Goal: Find contact information: Find contact information

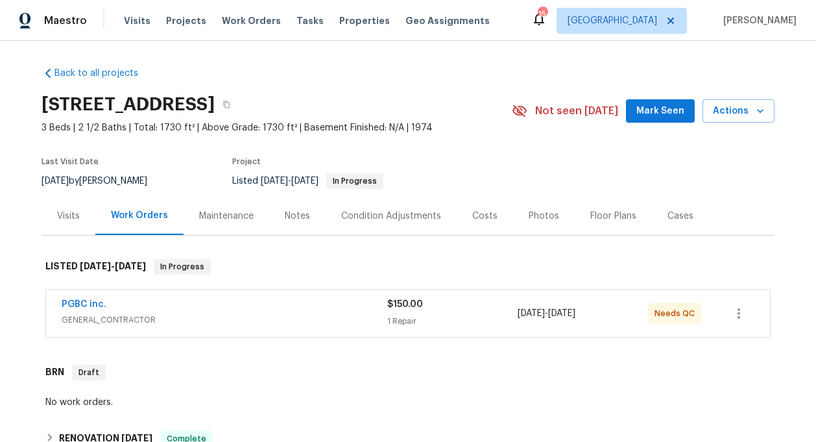
click at [111, 321] on span "GENERAL_CONTRACTOR" at bounding box center [225, 319] width 326 height 13
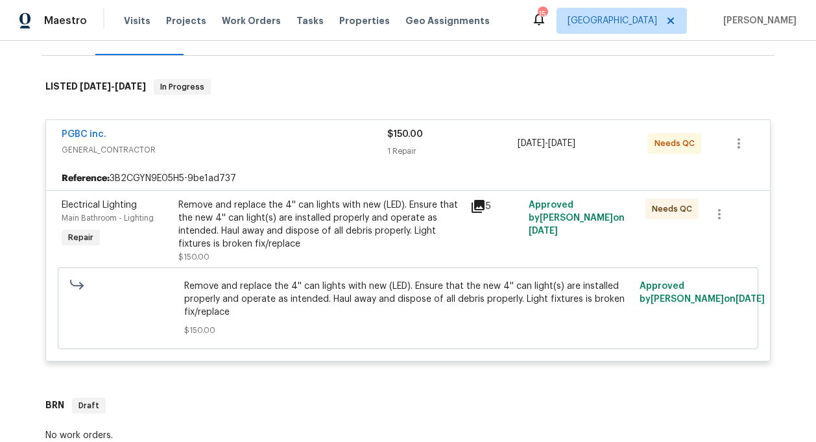
scroll to position [339, 0]
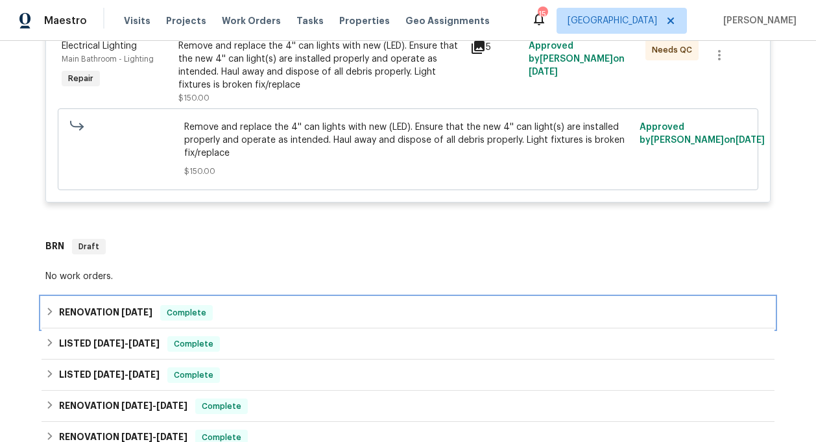
click at [134, 323] on div "RENOVATION [DATE] Complete" at bounding box center [408, 312] width 733 height 31
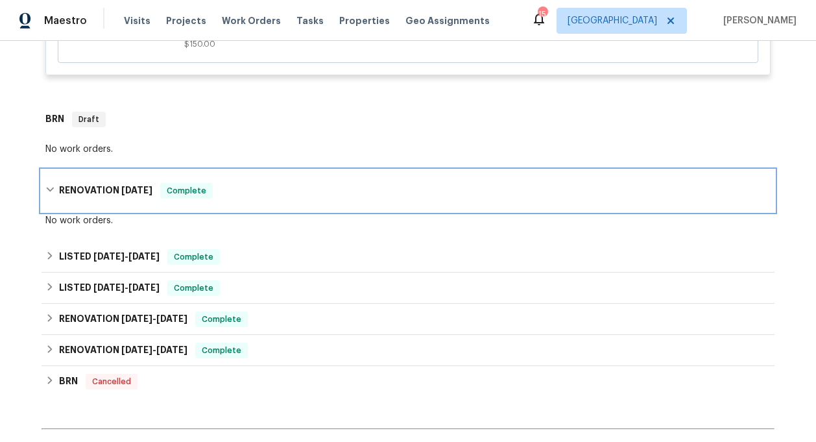
scroll to position [474, 0]
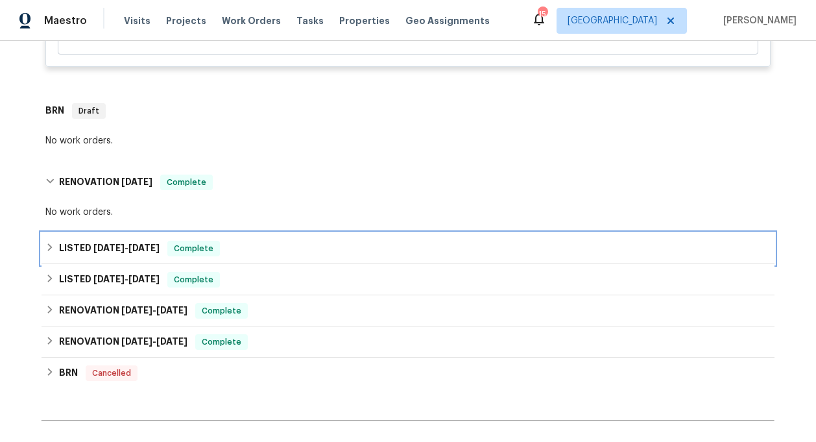
click at [125, 241] on h6 "LISTED [DATE] - [DATE]" at bounding box center [109, 249] width 101 height 16
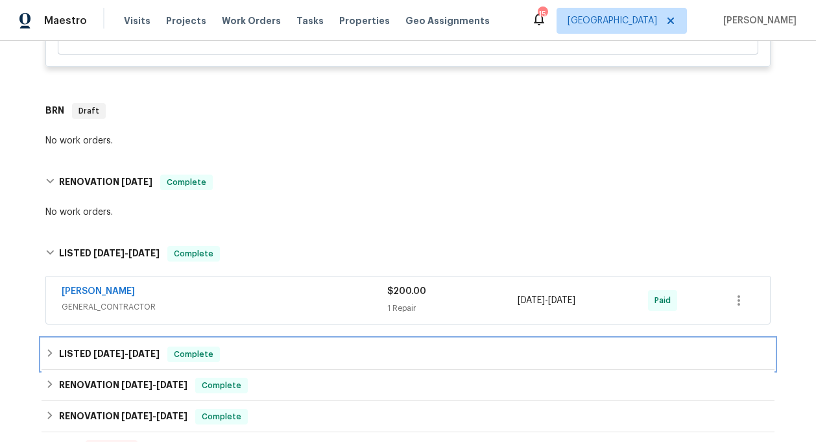
click at [116, 342] on div "LISTED [DATE] - [DATE] Complete" at bounding box center [408, 354] width 733 height 31
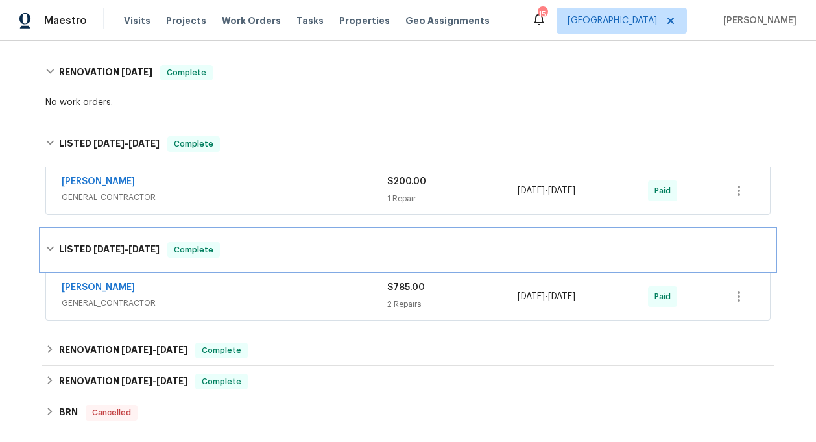
scroll to position [602, 0]
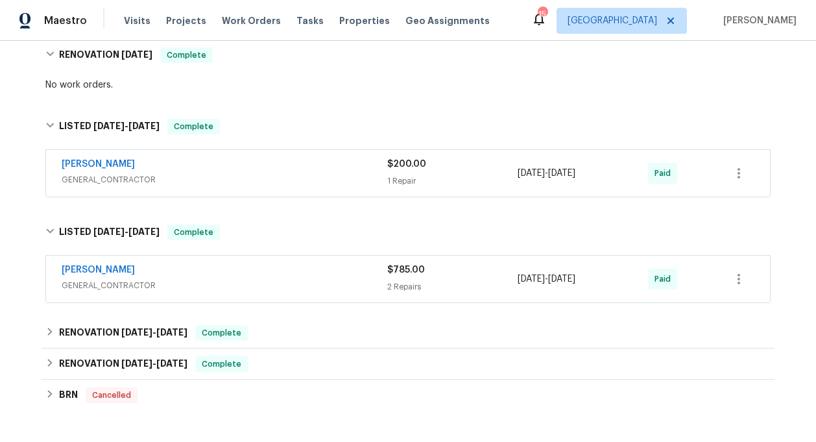
click at [151, 279] on span "GENERAL_CONTRACTOR" at bounding box center [225, 285] width 326 height 13
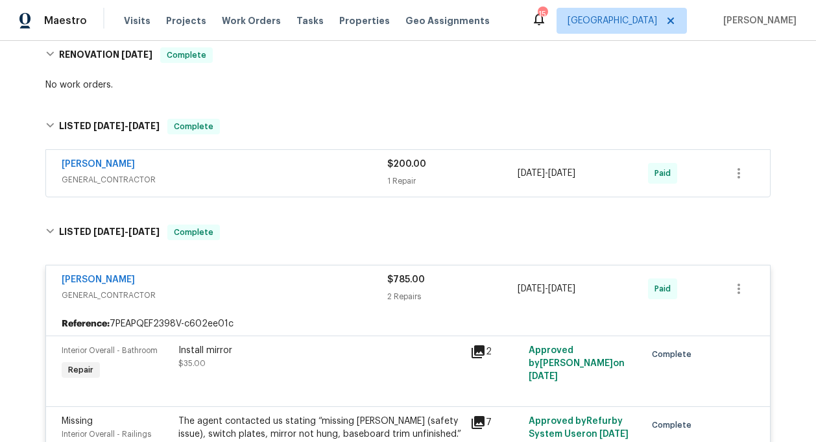
click at [187, 191] on div "[PERSON_NAME] GENERAL_CONTRACTOR $200.00 1 Repair [DATE] - [DATE] Paid" at bounding box center [408, 173] width 724 height 47
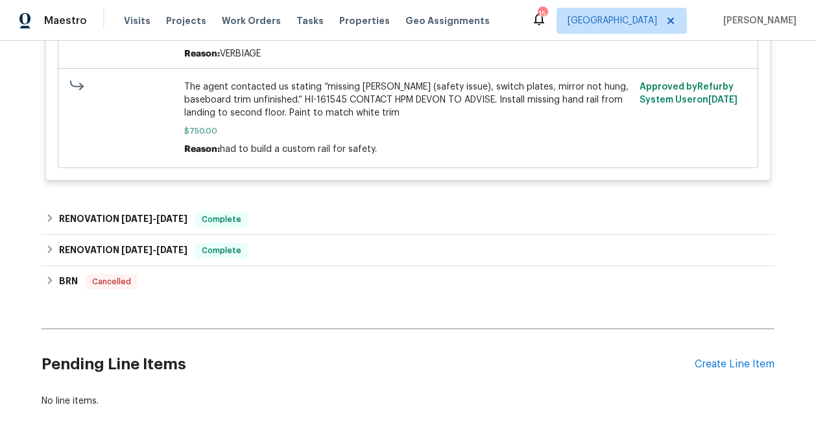
scroll to position [1167, 0]
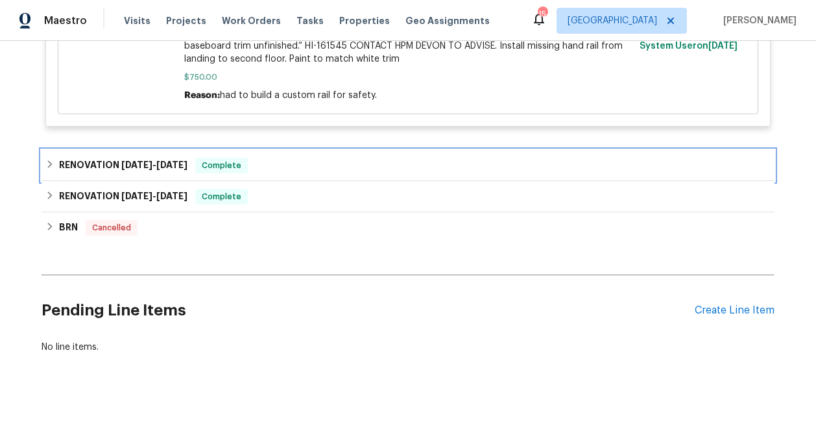
click at [184, 158] on h6 "RENOVATION [DATE] - [DATE]" at bounding box center [123, 166] width 128 height 16
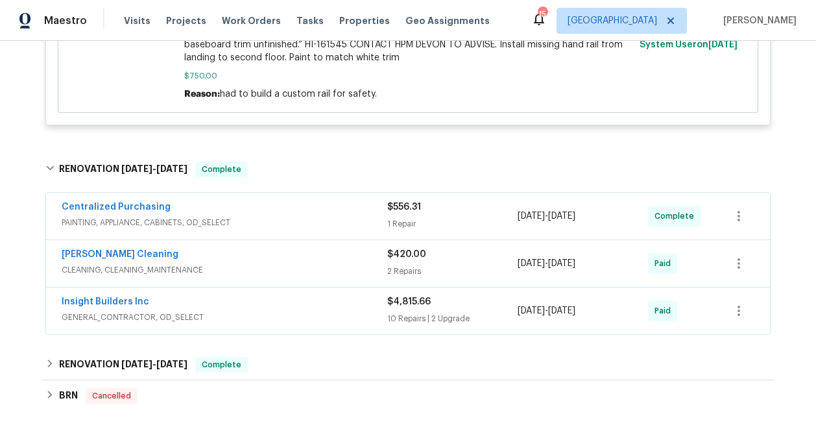
click at [182, 219] on span "PAINTING, APPLIANCE, CABINETS, OD_SELECT" at bounding box center [225, 222] width 326 height 13
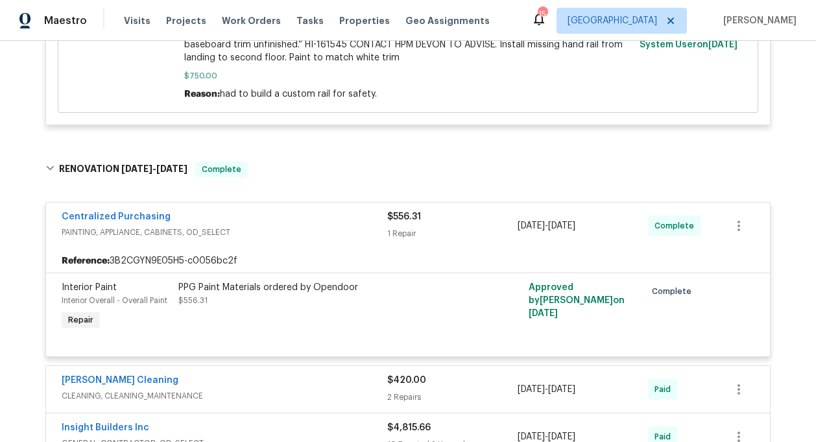
scroll to position [1278, 0]
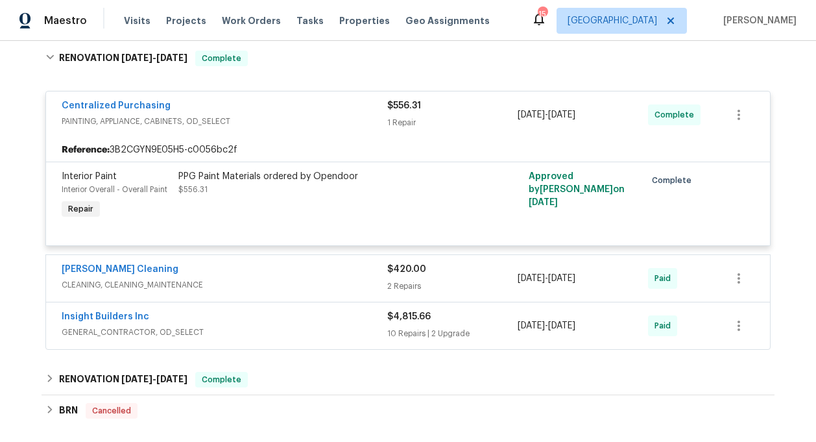
click at [162, 284] on span "CLEANING, CLEANING_MAINTENANCE" at bounding box center [225, 284] width 326 height 13
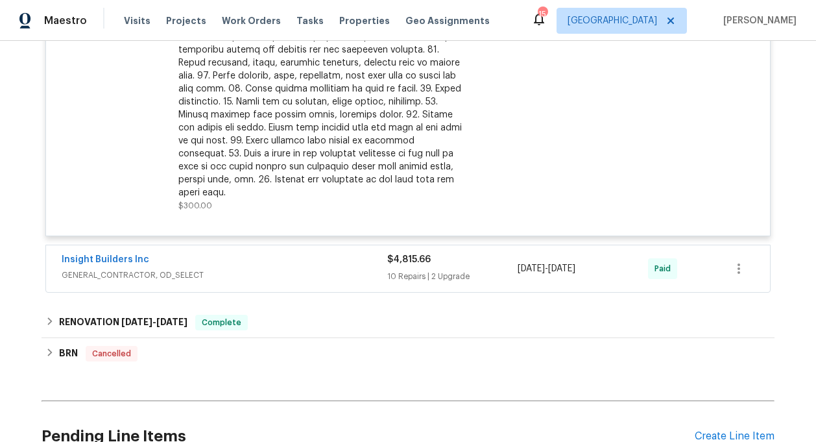
scroll to position [1964, 0]
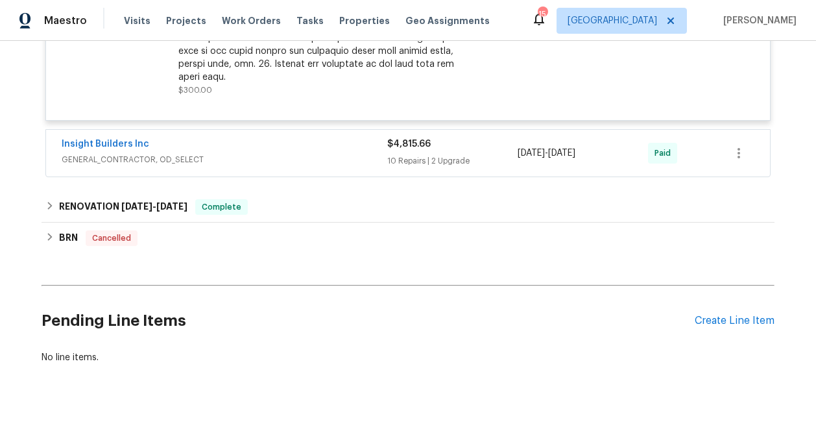
click at [191, 156] on div "Insight Builders Inc GENERAL_CONTRACTOR, OD_SELECT" at bounding box center [225, 153] width 326 height 31
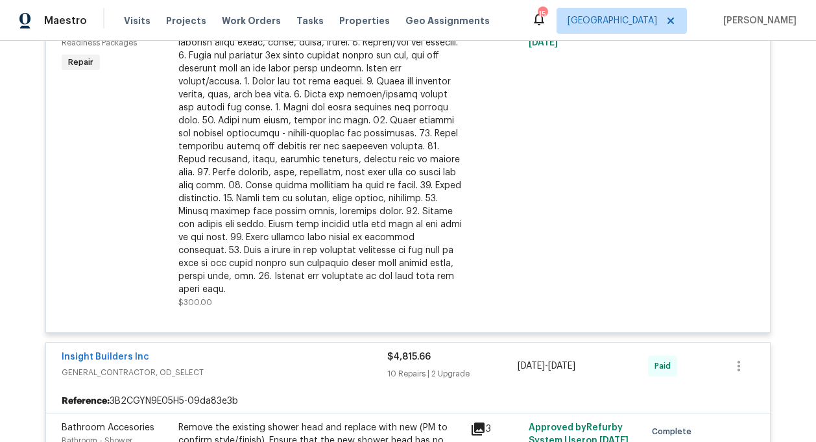
scroll to position [1809, 0]
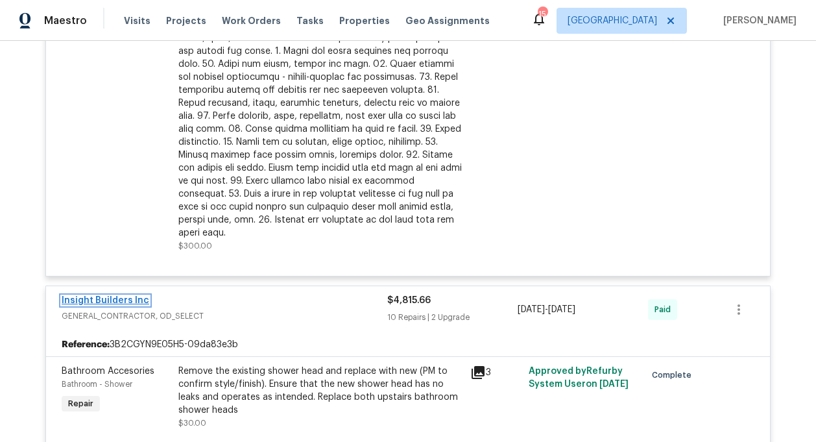
click at [101, 296] on link "Insight Builders Inc" at bounding box center [106, 300] width 88 height 9
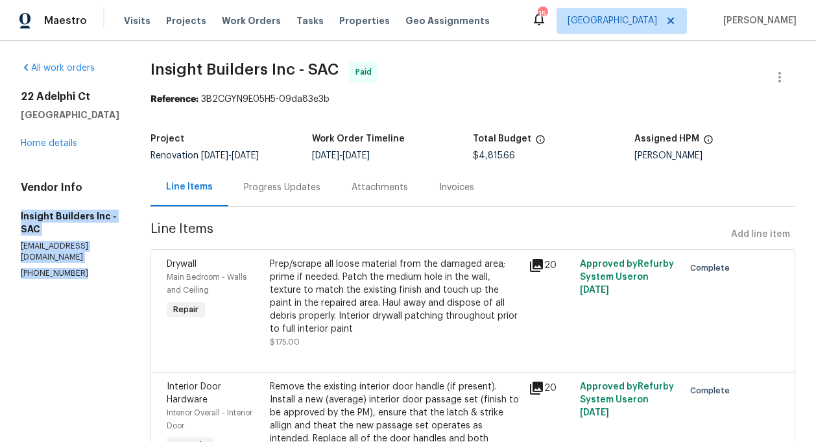
drag, startPoint x: 19, startPoint y: 213, endPoint x: 94, endPoint y: 265, distance: 90.9
copy div "Insight Builders Inc - SAC [EMAIL_ADDRESS][DOMAIN_NAME] [PHONE_NUMBER]"
